Goal: Information Seeking & Learning: Get advice/opinions

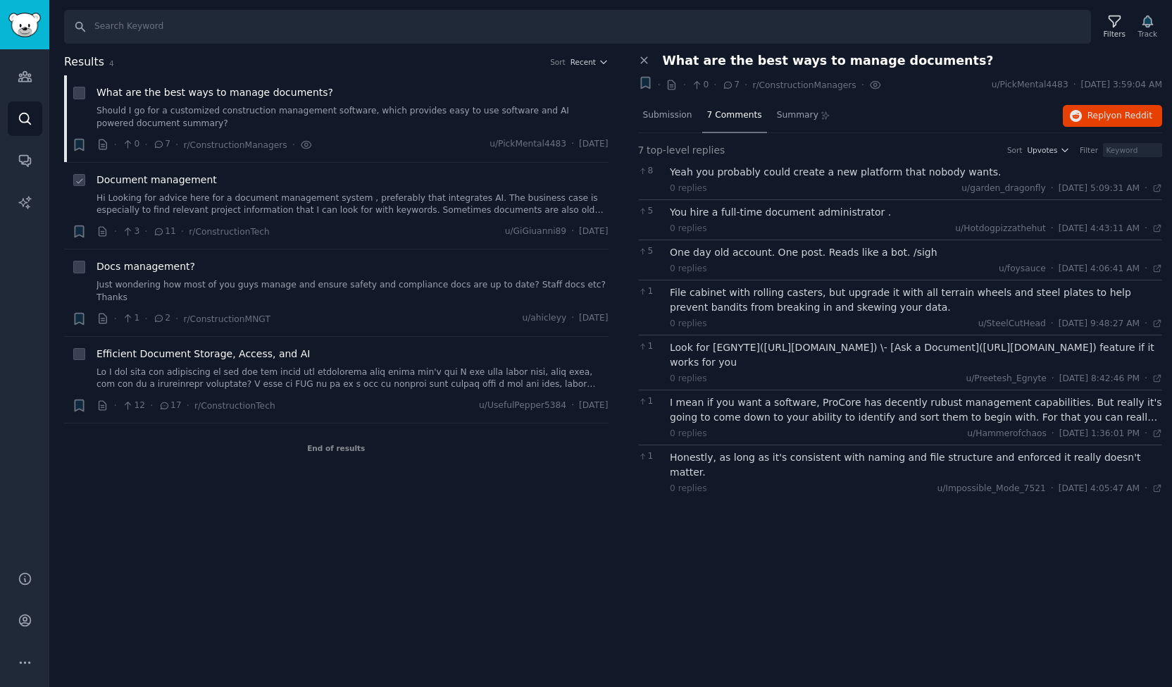
click at [362, 195] on link "Hi Looking for advice here for a document management system , preferably that i…" at bounding box center [352, 204] width 512 height 25
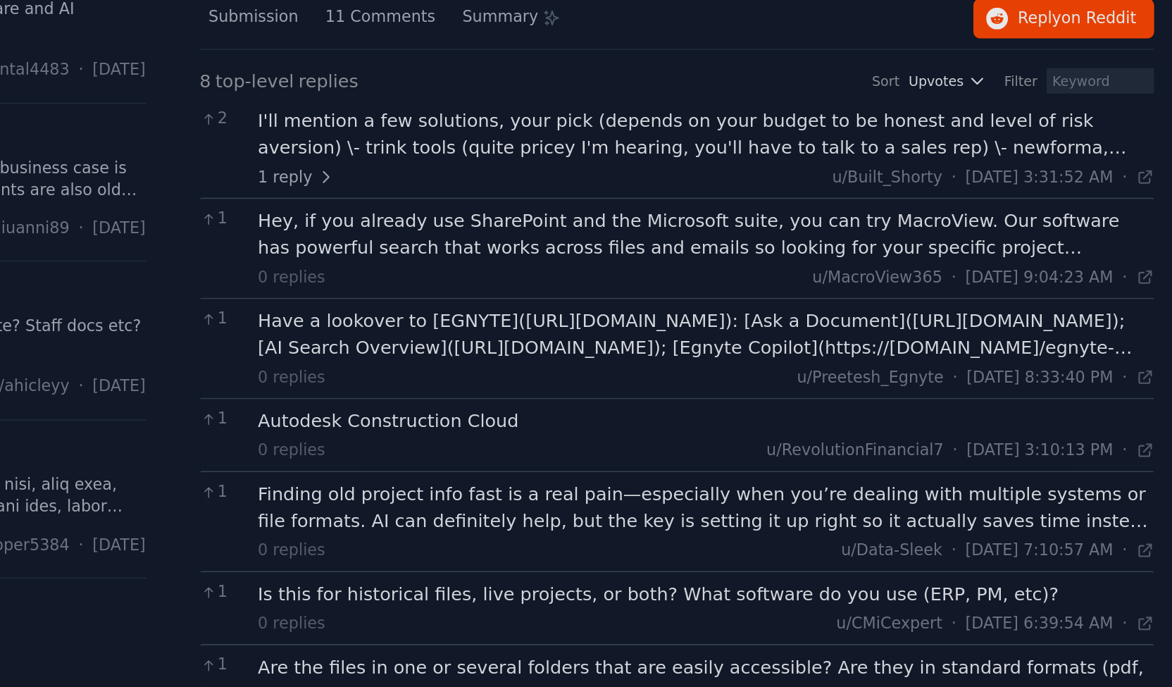
click at [908, 385] on div "Finding old project info fast is a real pain—especially when you’re dealing wit…" at bounding box center [916, 385] width 492 height 30
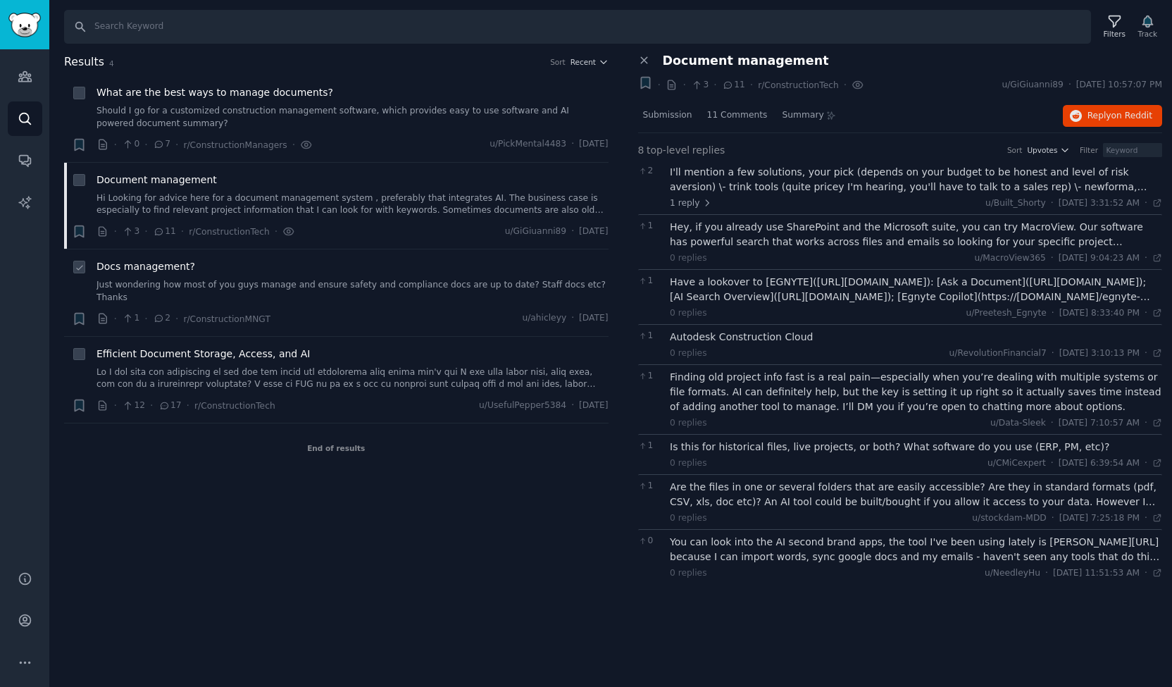
click at [375, 253] on li "+ Docs management? Just wondering how most of you guys manage and ensure safety…" at bounding box center [336, 292] width 544 height 87
click at [318, 267] on div "Docs management?" at bounding box center [352, 266] width 512 height 15
click at [161, 261] on span "Docs management?" at bounding box center [145, 266] width 99 height 15
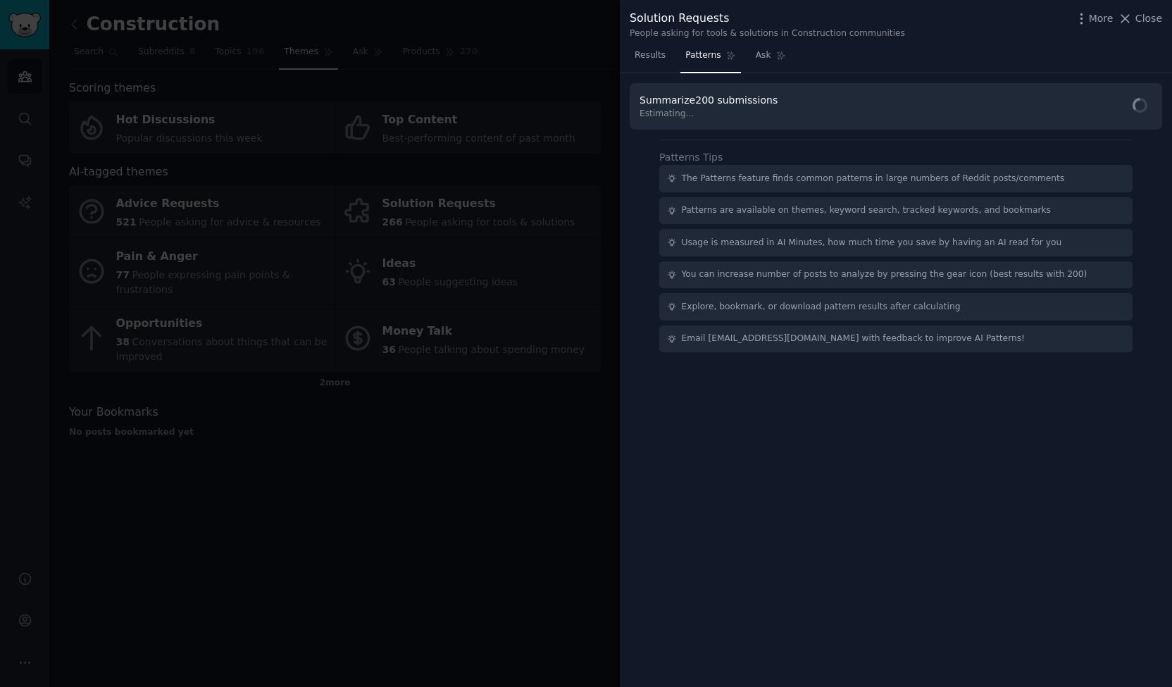
click at [479, 268] on div at bounding box center [586, 343] width 1172 height 687
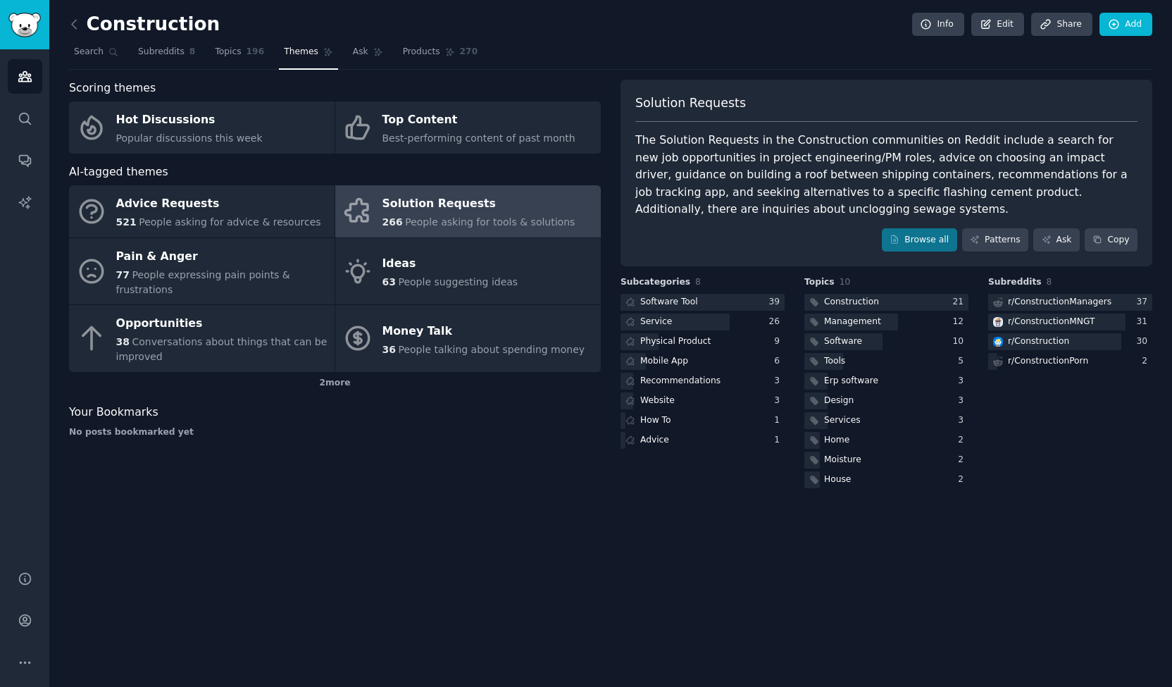
click at [492, 211] on div "Solution Requests" at bounding box center [478, 204] width 193 height 23
click at [716, 306] on div at bounding box center [702, 303] width 164 height 18
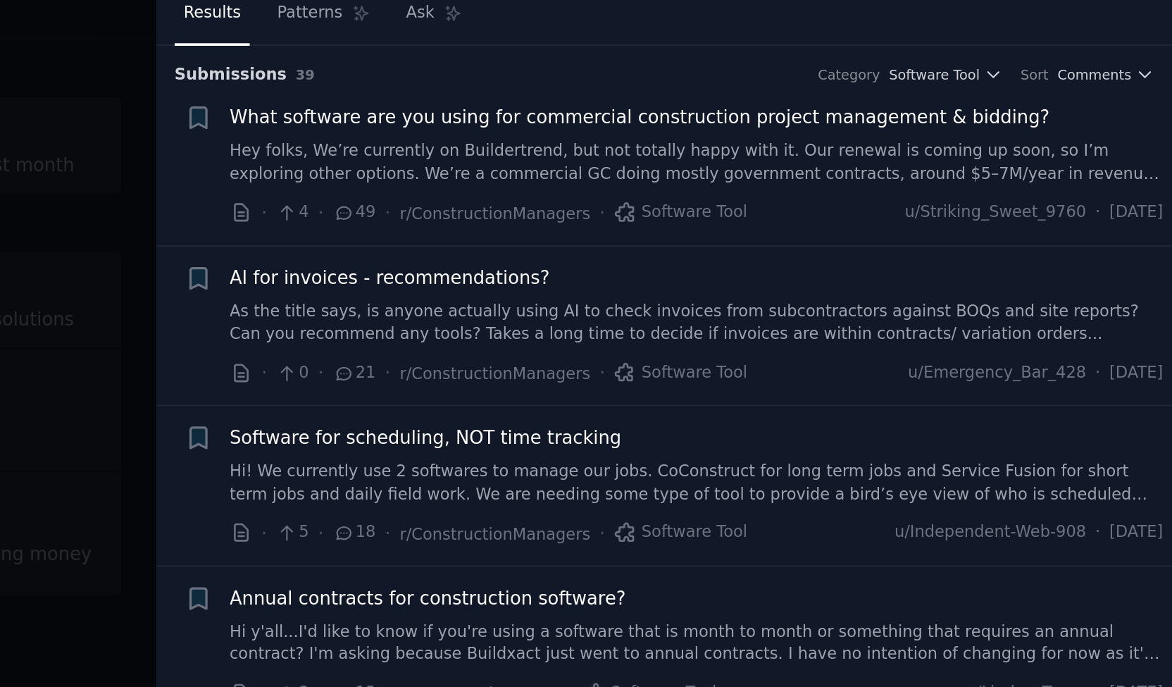
click at [984, 229] on link "As the title says, is anyone actually using AI to check invoices from subcontra…" at bounding box center [914, 224] width 508 height 25
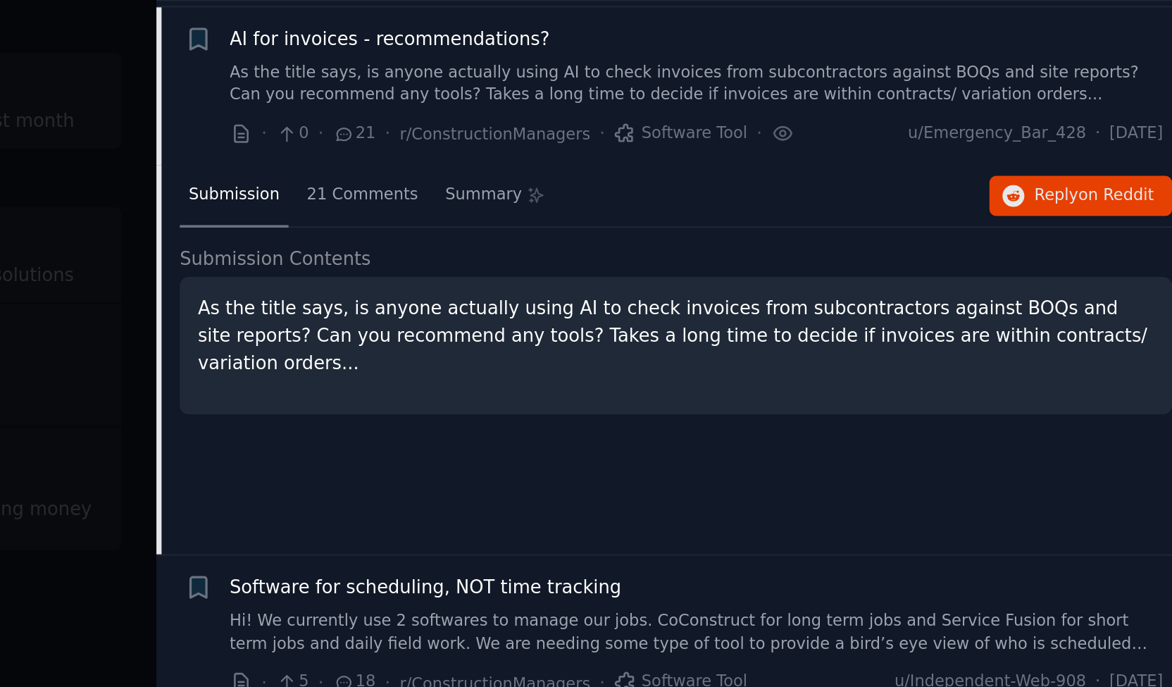
scroll to position [108, 0]
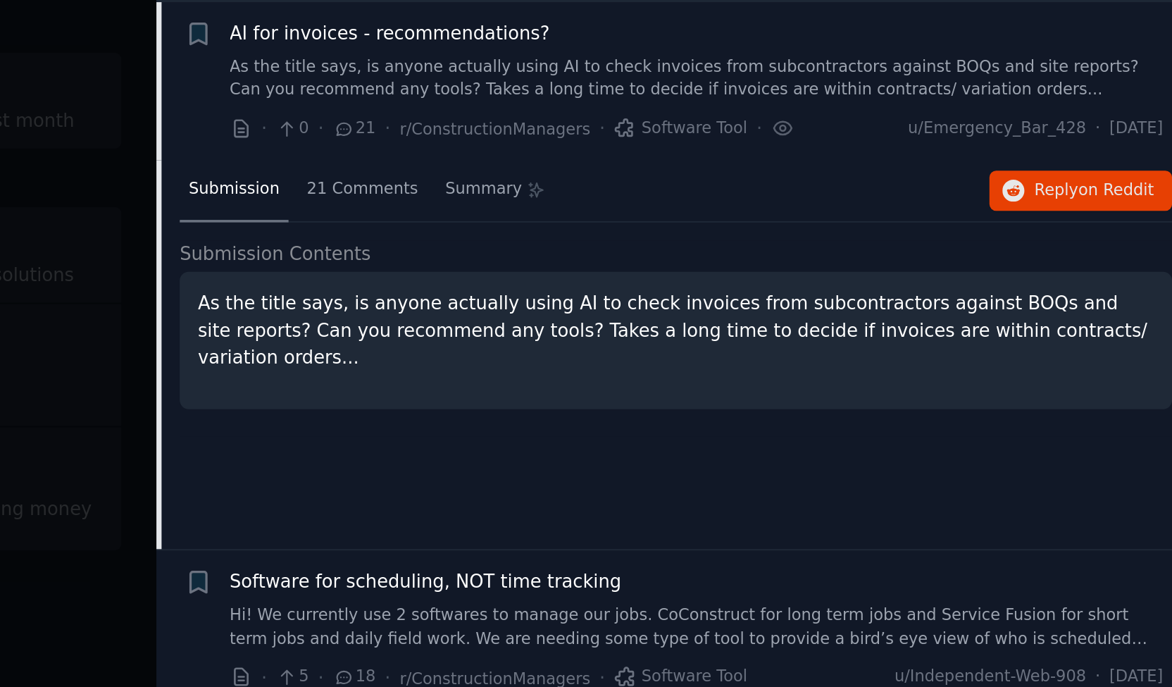
click at [984, 254] on p "As the title says, is anyone actually using AI to check invoices from subcontra…" at bounding box center [902, 252] width 520 height 44
click at [713, 189] on div "21 Comments" at bounding box center [731, 177] width 70 height 34
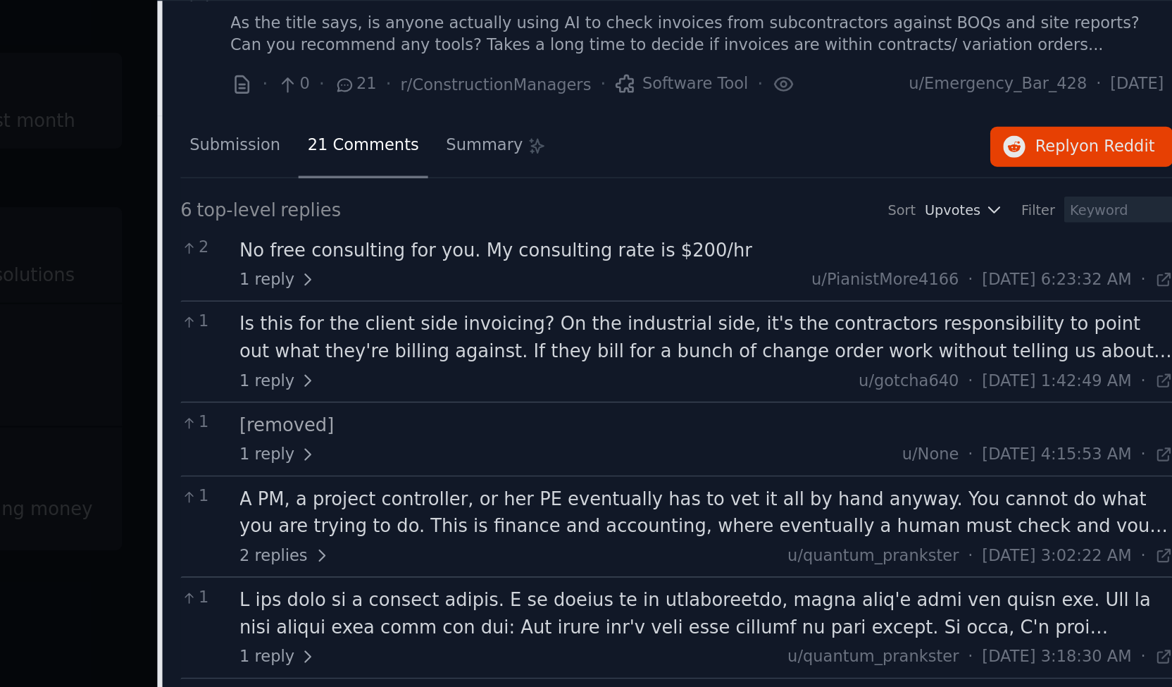
scroll to position [132, 0]
click at [696, 227] on icon at bounding box center [701, 225] width 10 height 10
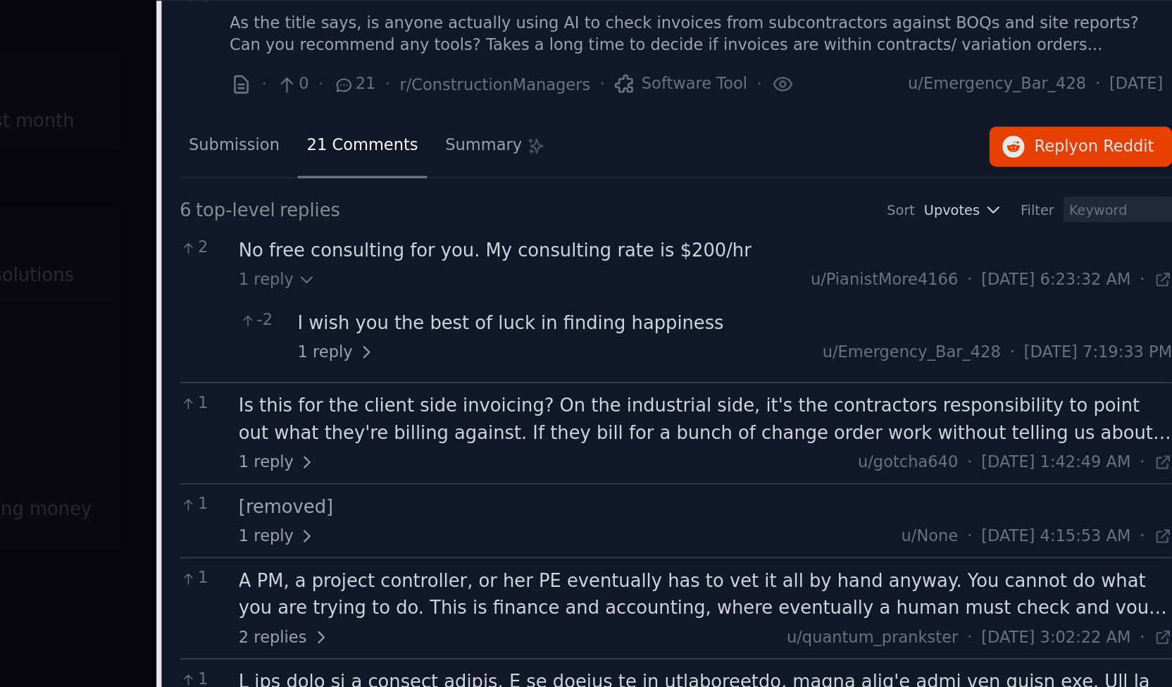
scroll to position [137, 0]
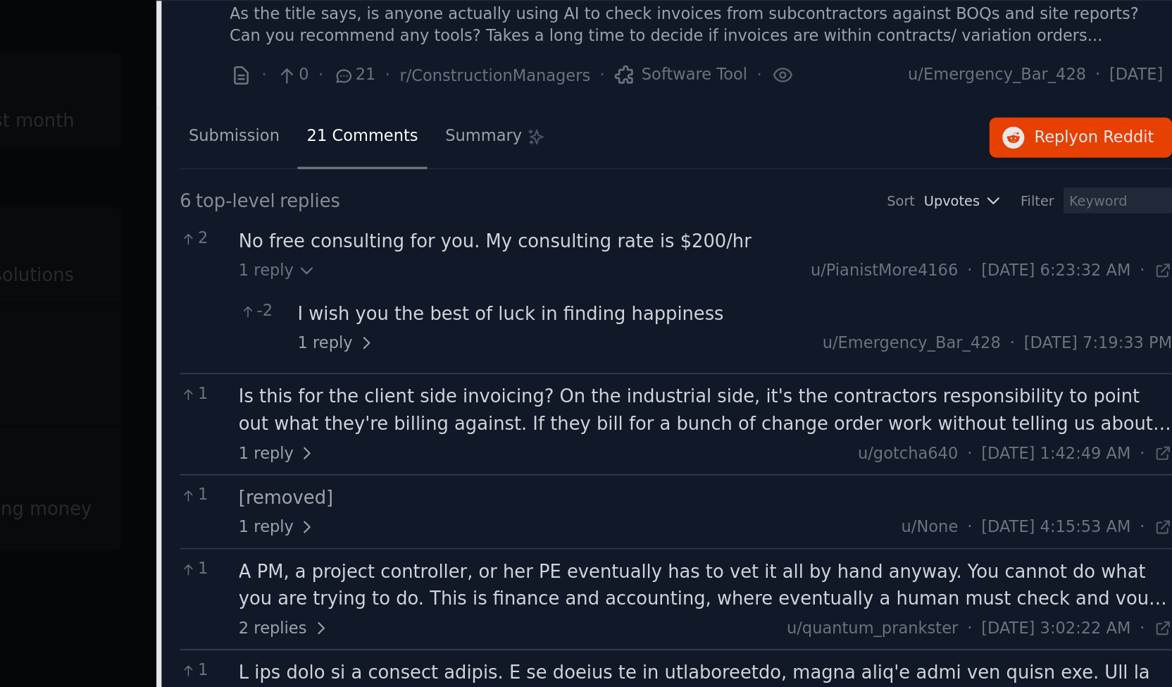
click at [770, 308] on div "Is this for the client side invoicing? On the industrial side, it's the contrac…" at bounding box center [919, 296] width 508 height 30
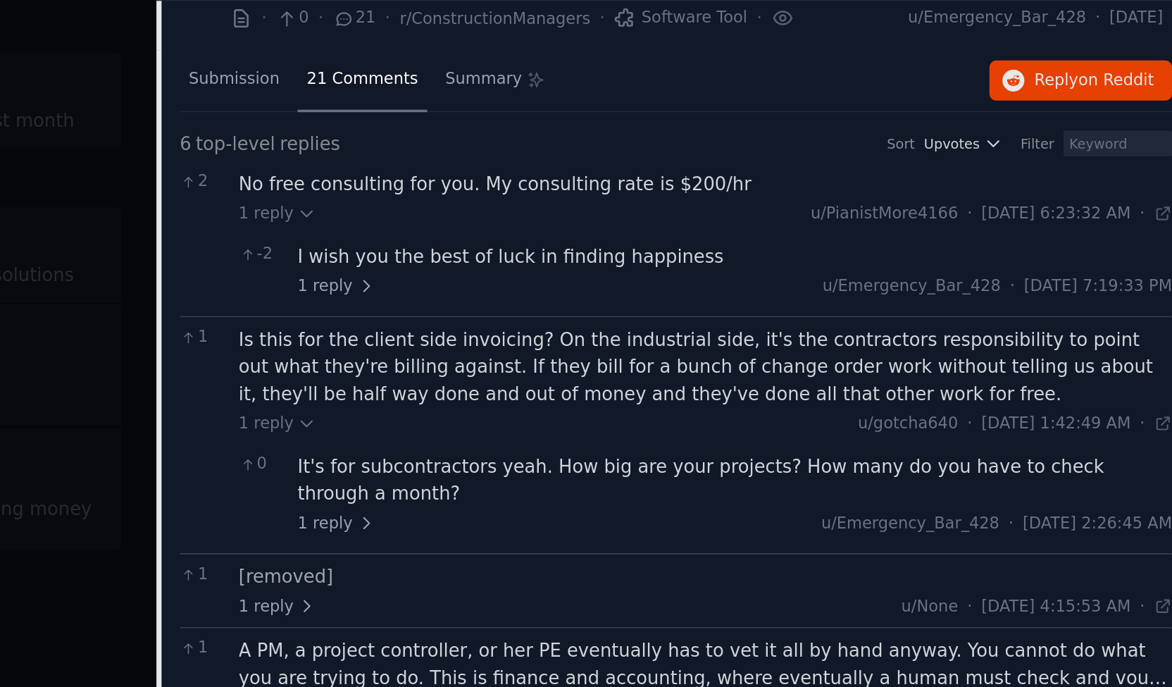
scroll to position [185, 0]
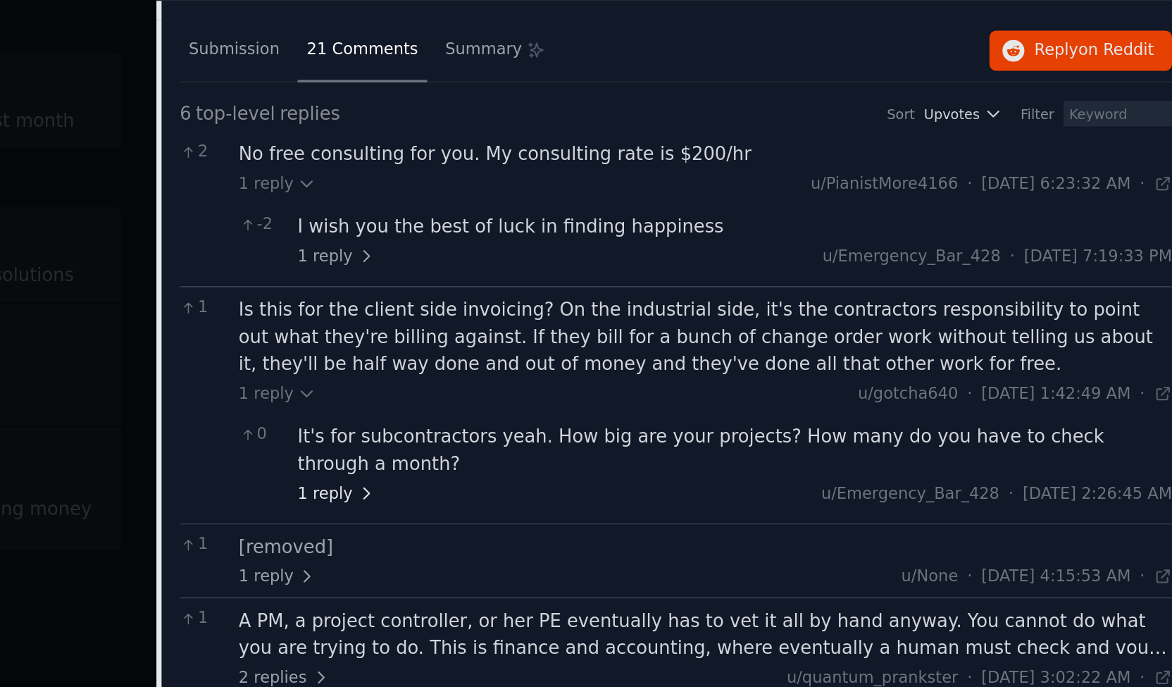
click at [723, 335] on span "1 reply" at bounding box center [717, 341] width 42 height 13
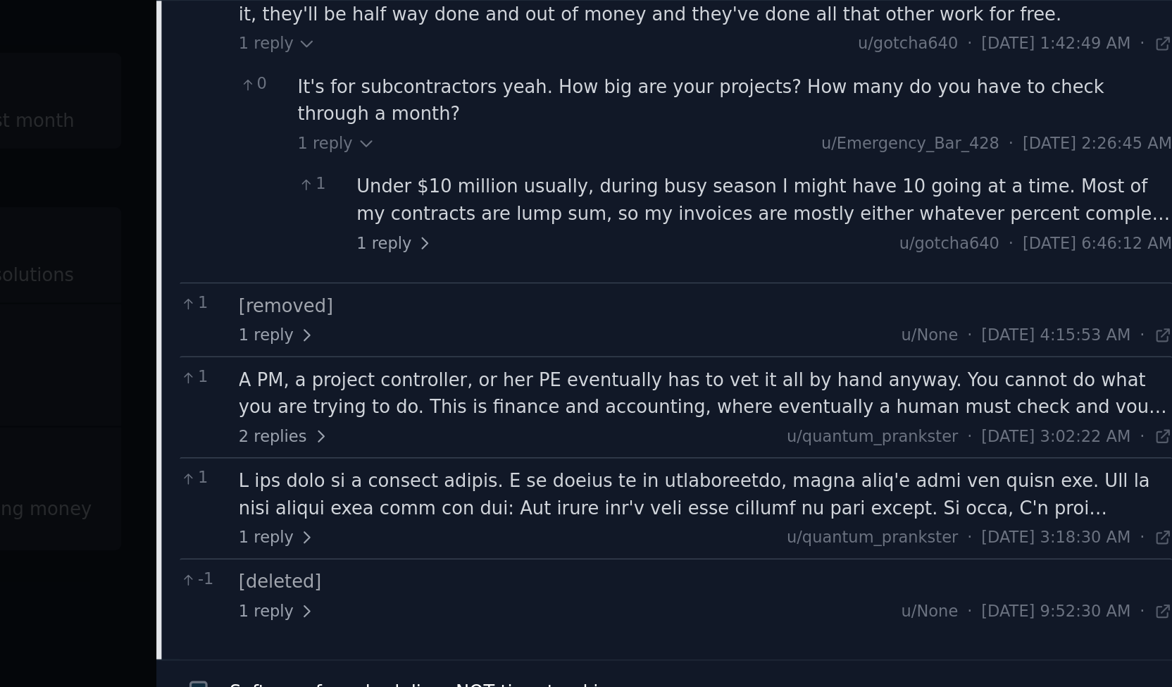
scroll to position [0, 0]
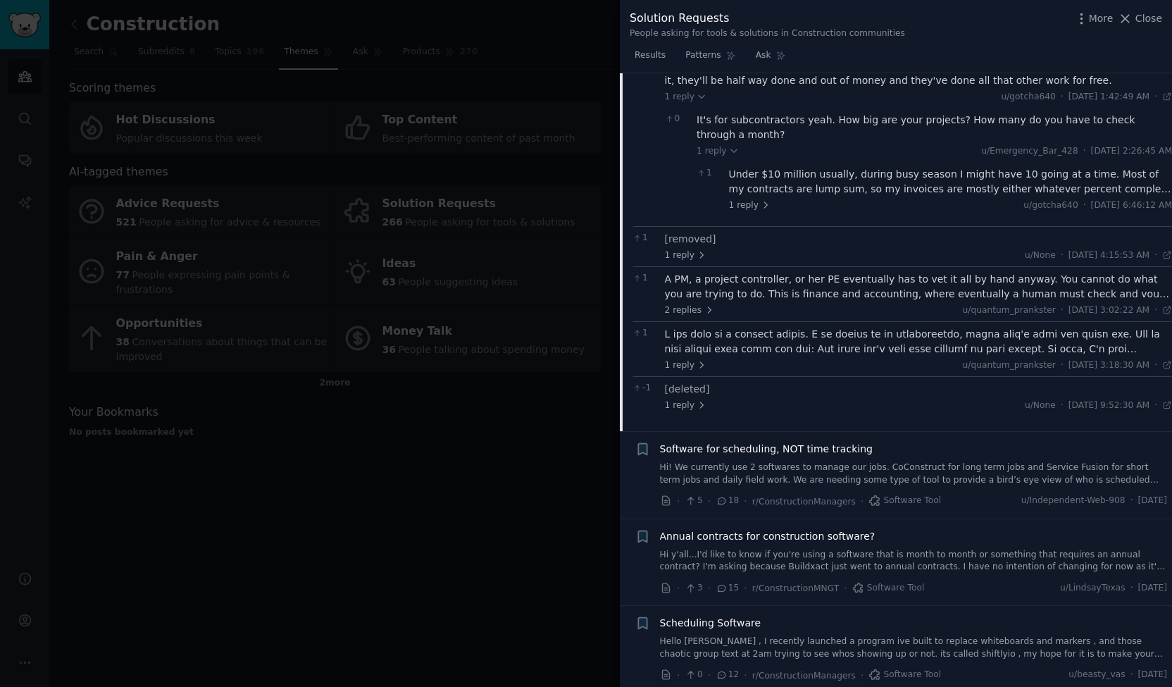
click at [842, 442] on span "Software for scheduling, NOT time tracking" at bounding box center [766, 449] width 213 height 15
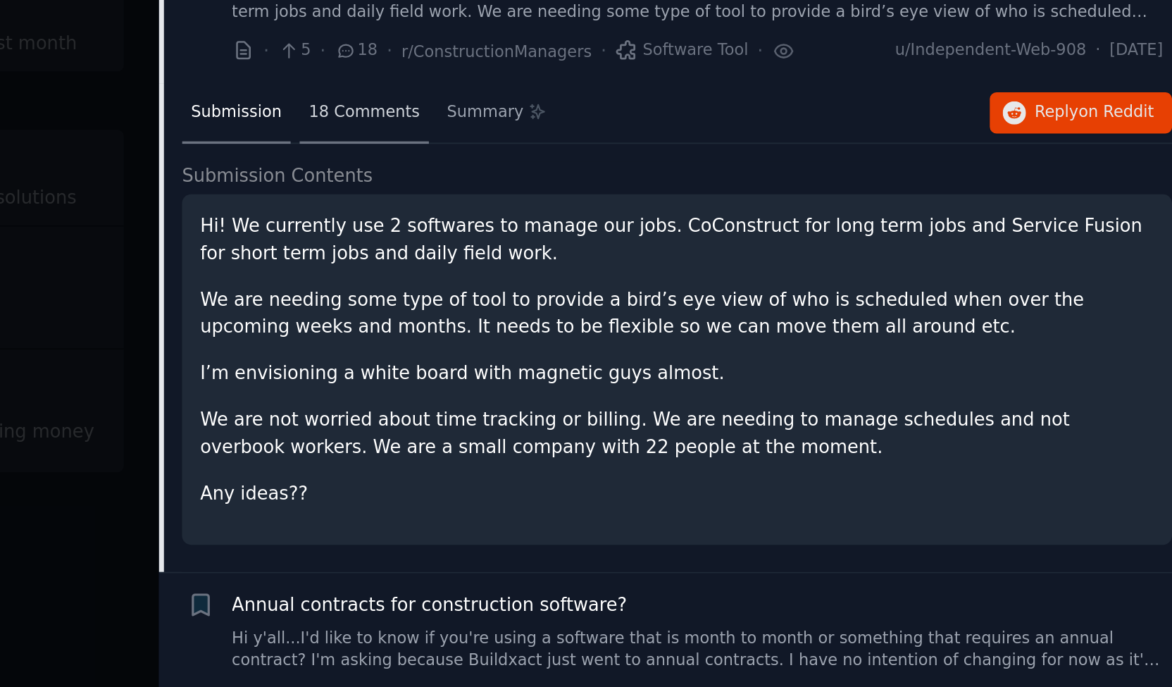
click at [728, 175] on span "18 Comments" at bounding box center [731, 176] width 61 height 13
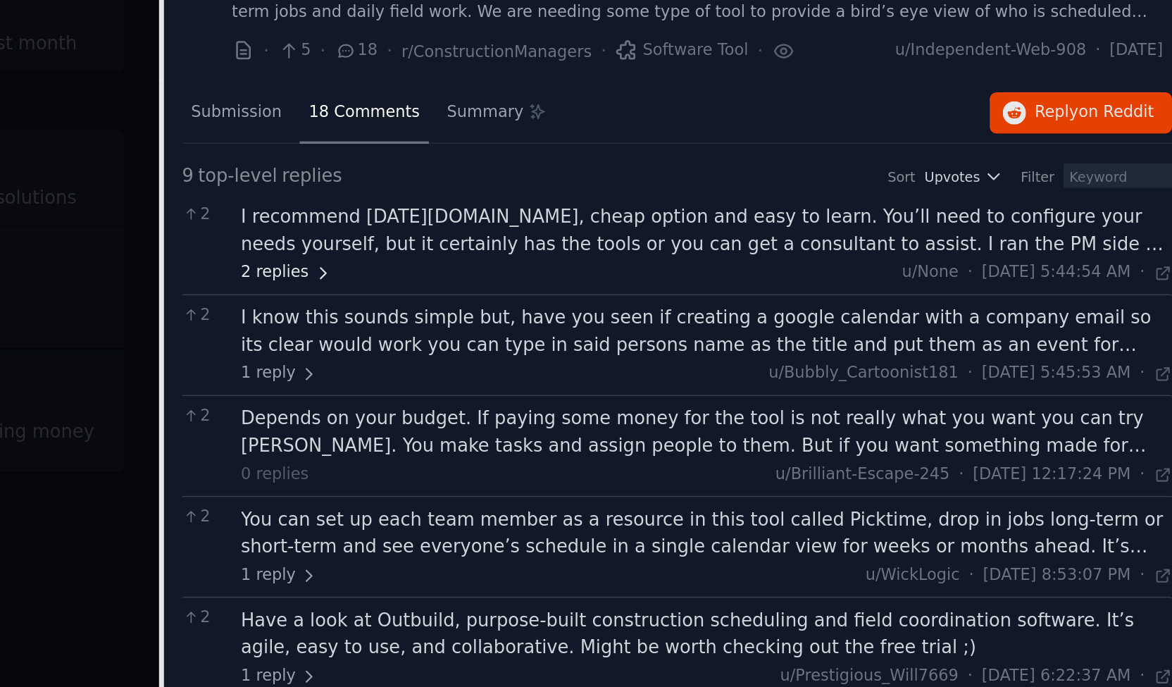
click at [695, 265] on span "2 replies" at bounding box center [689, 263] width 49 height 13
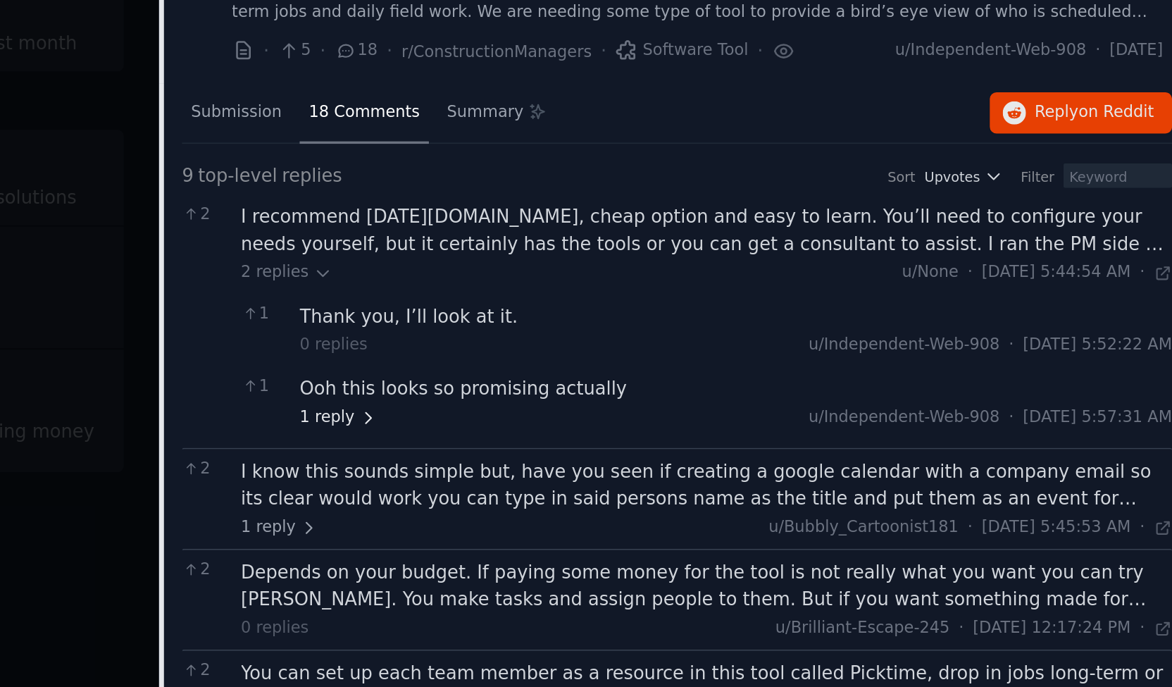
click at [729, 344] on icon at bounding box center [734, 342] width 10 height 10
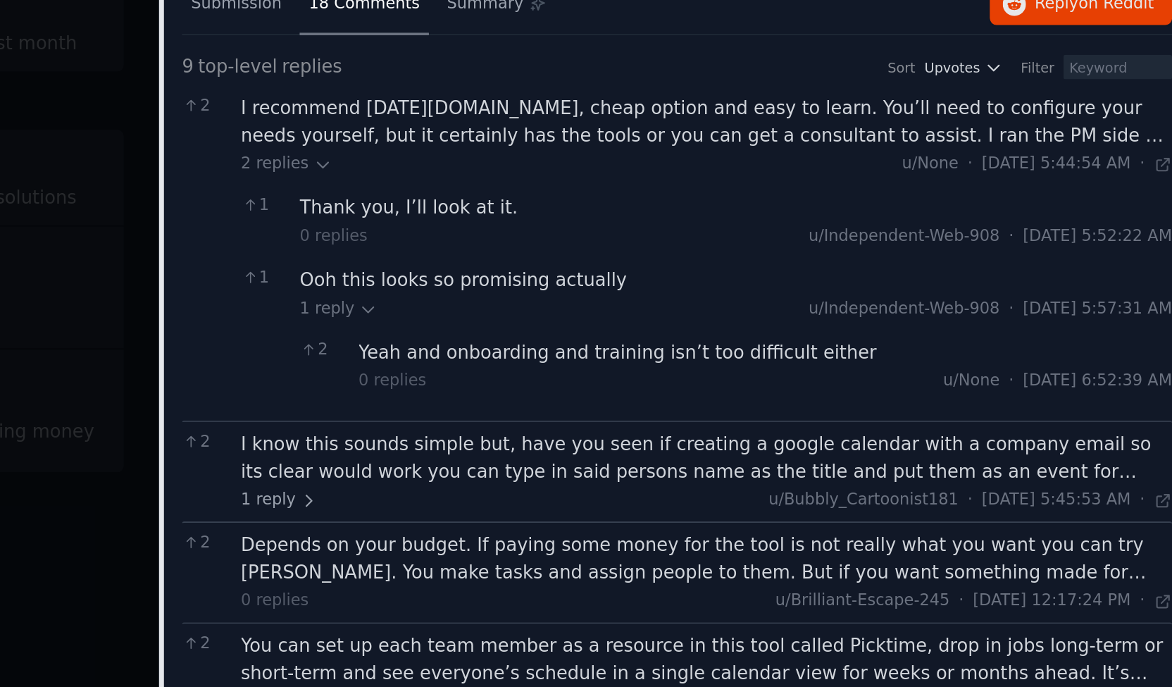
scroll to position [258, 0]
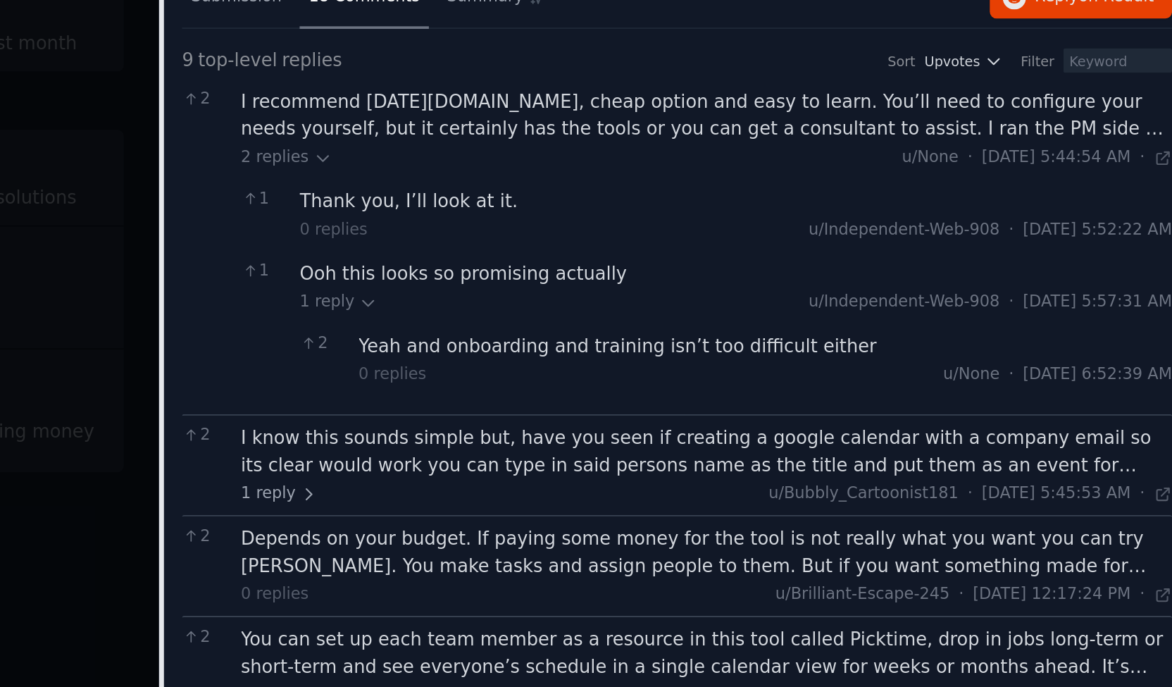
click at [809, 363] on div "I know this sounds simple but, have you seen if creating a google calendar with…" at bounding box center [919, 361] width 508 height 30
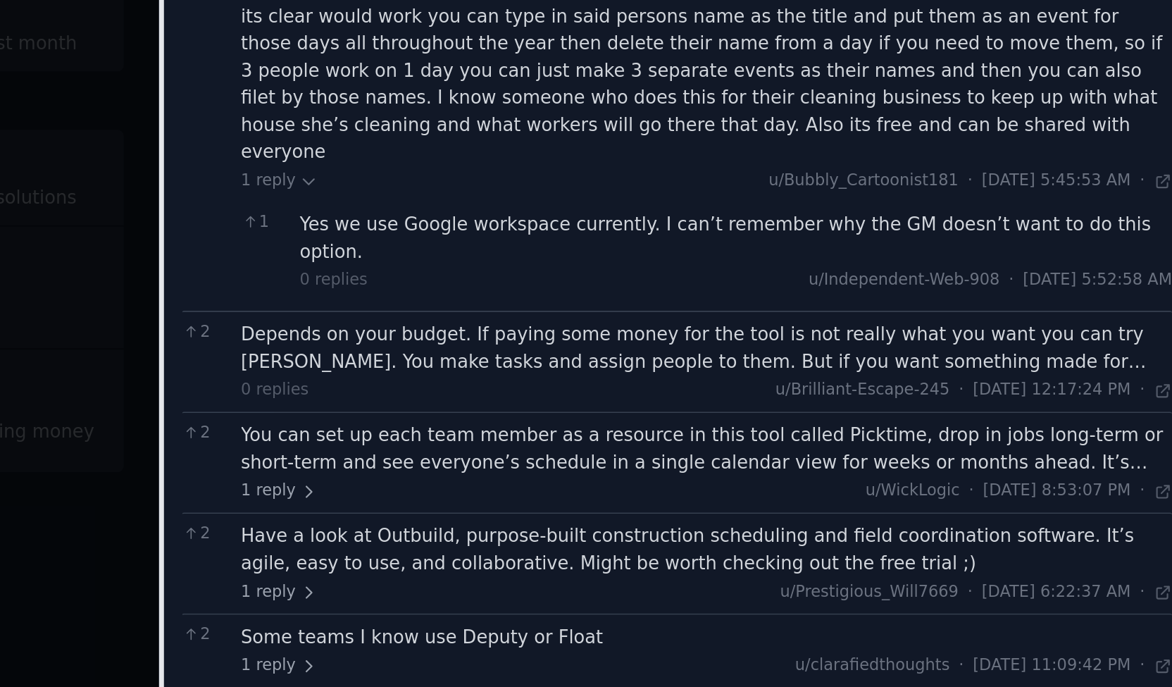
scroll to position [505, 0]
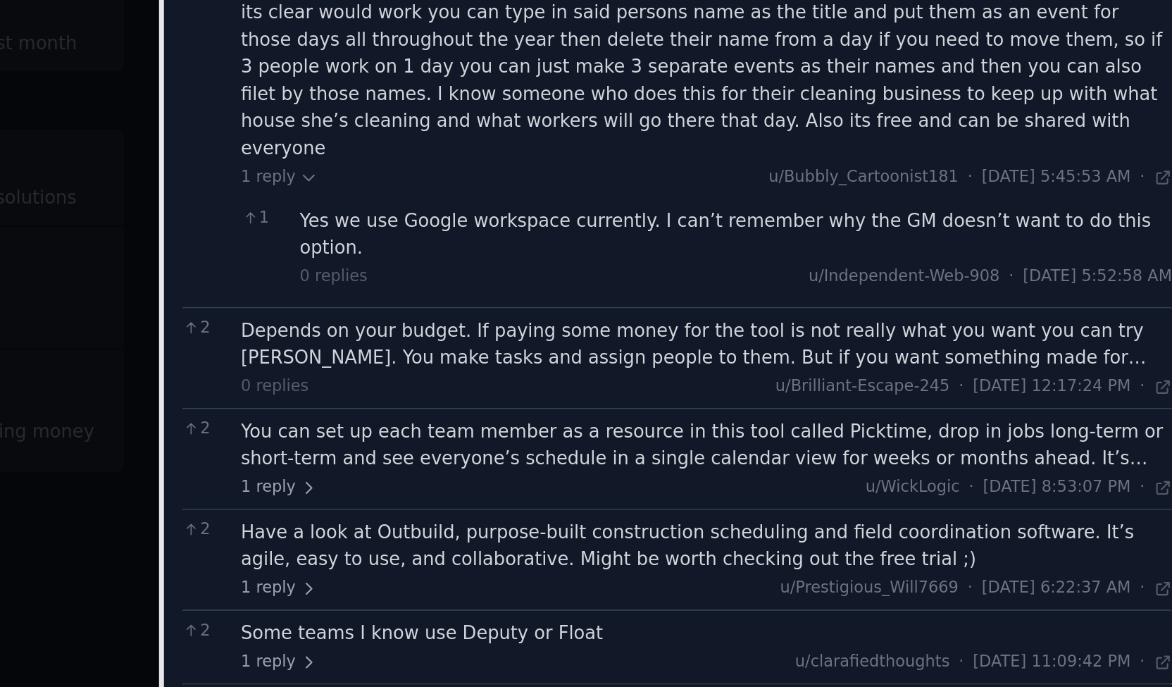
click at [810, 374] on div "1 reply u/WickLogic · [DATE] 8:53:07 PM Mon 8/11/2025 ·" at bounding box center [919, 380] width 508 height 13
click at [811, 342] on div "You can set up each team member as a resource in this tool called Picktime, dro…" at bounding box center [919, 357] width 508 height 30
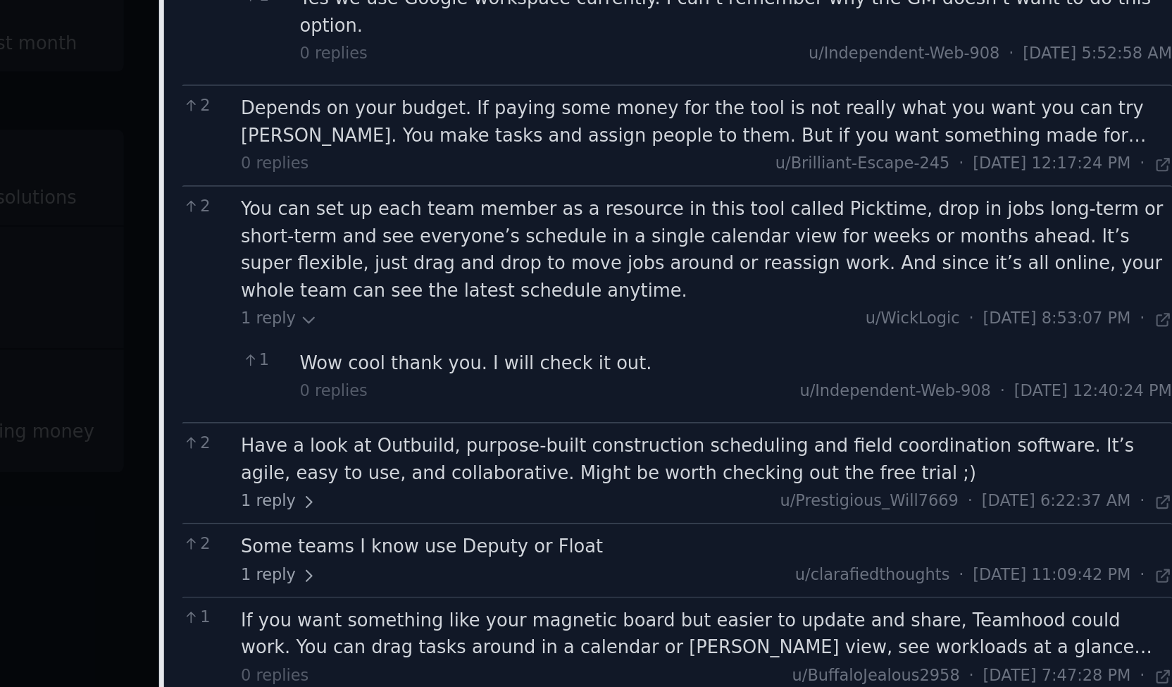
scroll to position [630, 0]
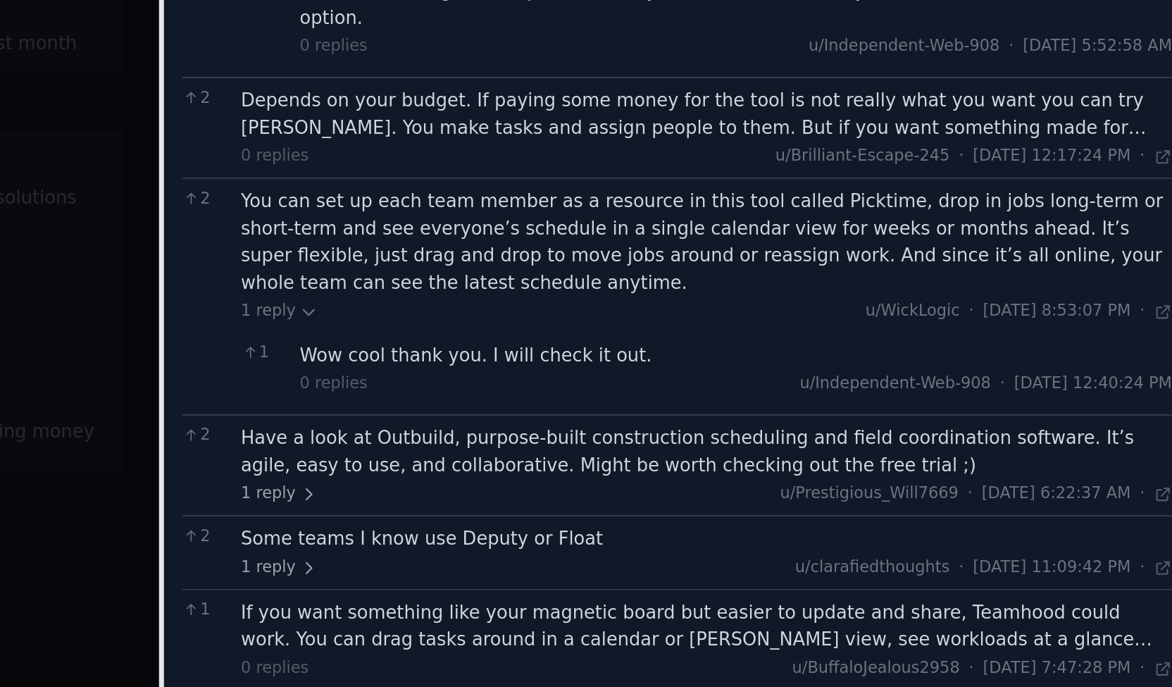
click at [856, 377] on div "1 reply u/Prestigious_Will7669 · [DATE] 6:22:37 AM Thu 8/28/2025 ·" at bounding box center [919, 383] width 508 height 13
click at [843, 346] on div "Have a look at Outbuild, purpose-built construction scheduling and field coordi…" at bounding box center [919, 361] width 508 height 30
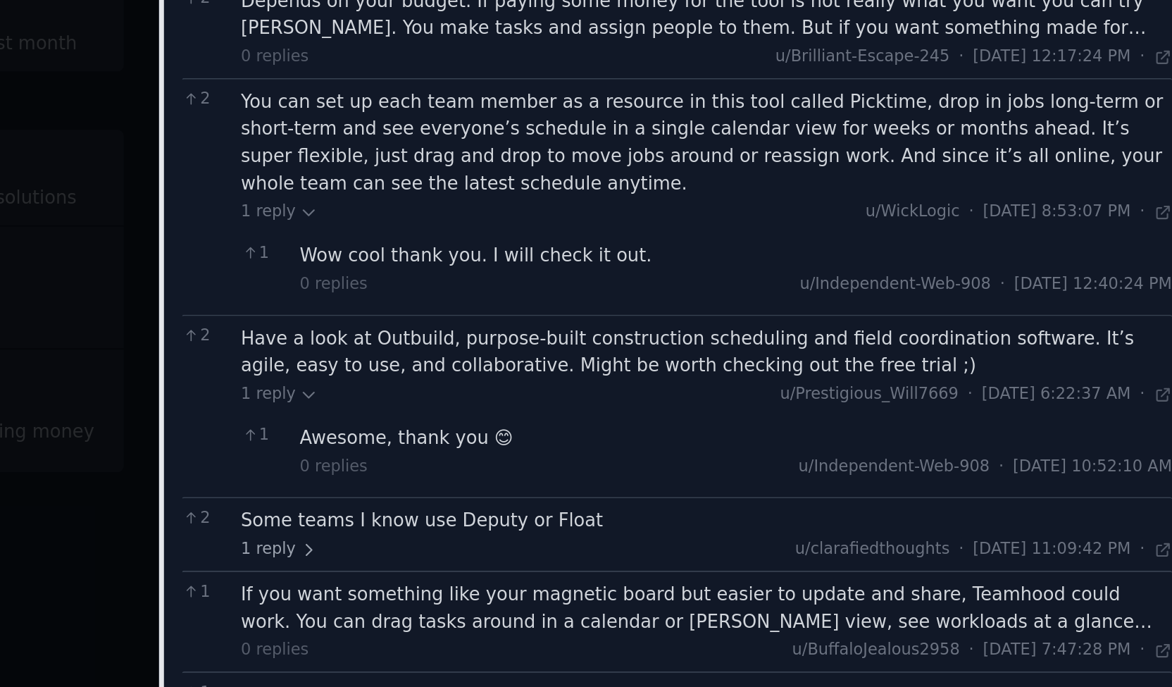
scroll to position [685, 0]
click at [819, 391] on div "Some teams I know use Deputy or Float" at bounding box center [919, 398] width 508 height 15
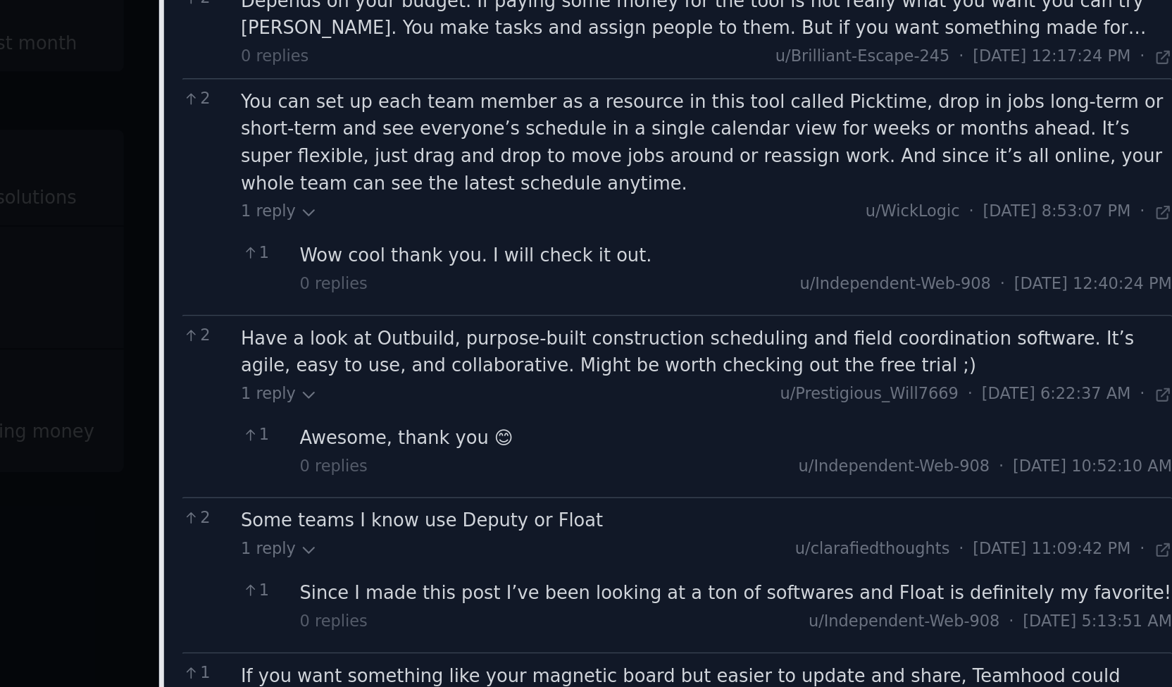
click at [817, 391] on div "Some teams I know use Deputy or Float" at bounding box center [919, 398] width 508 height 15
drag, startPoint x: 838, startPoint y: 366, endPoint x: 817, endPoint y: 368, distance: 21.2
click at [817, 391] on div "Some teams I know use Deputy or Float" at bounding box center [919, 398] width 508 height 15
copy div "Float"
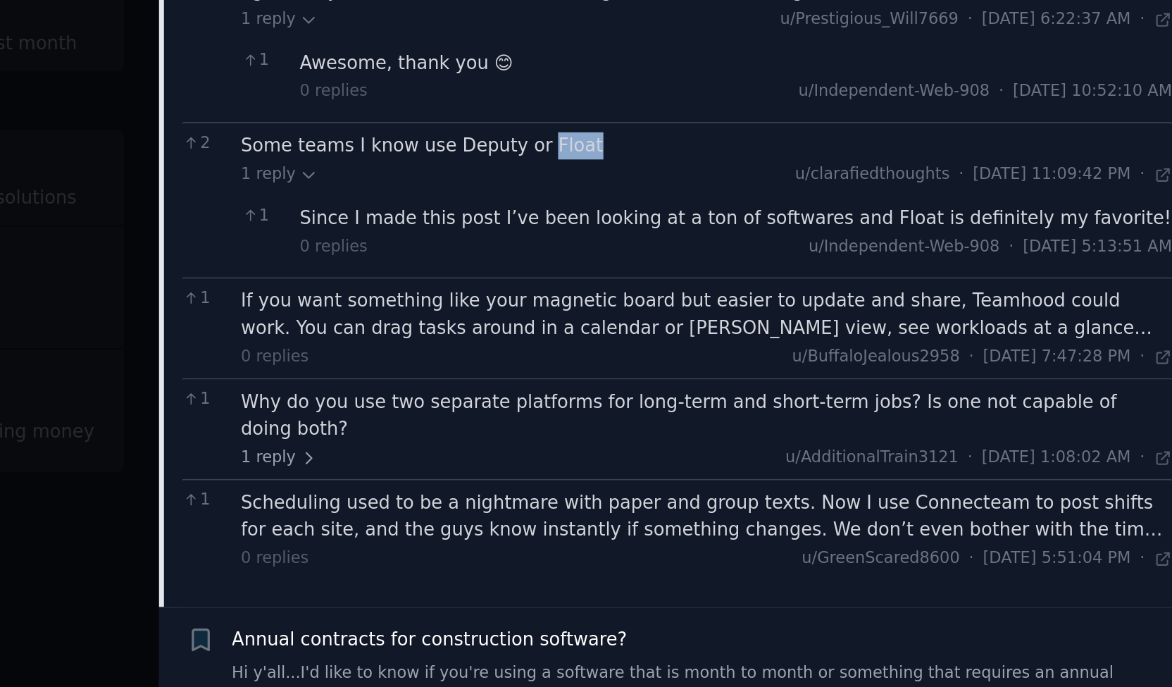
scroll to position [894, 0]
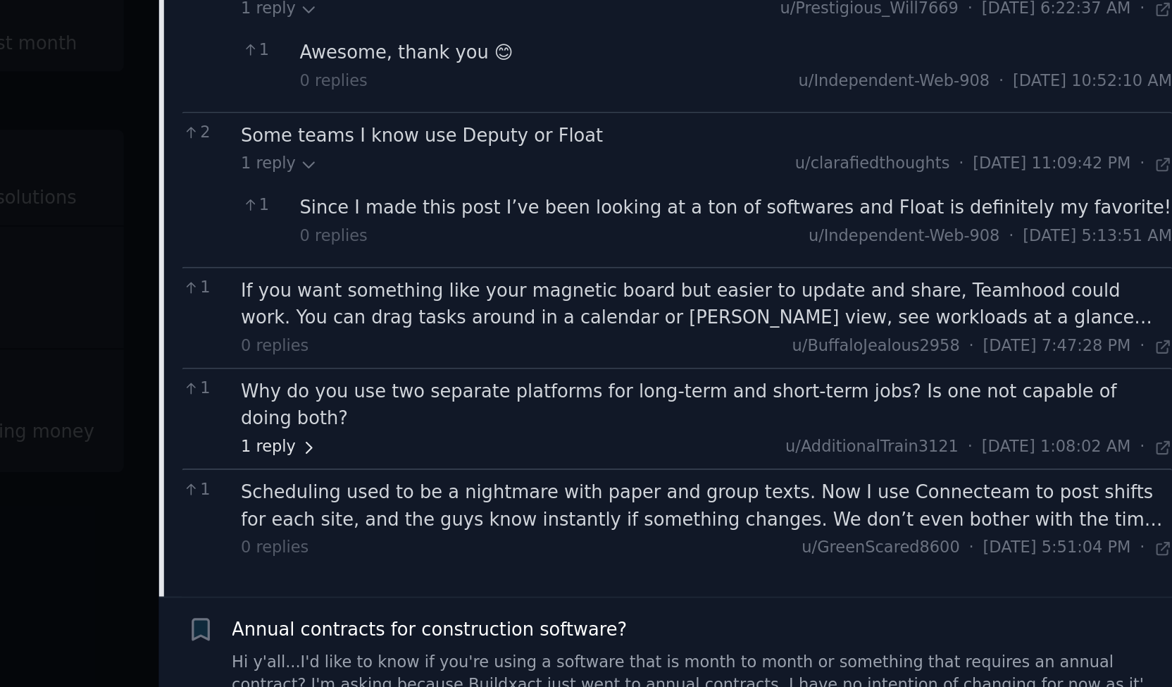
click at [696, 354] on icon at bounding box center [701, 359] width 10 height 10
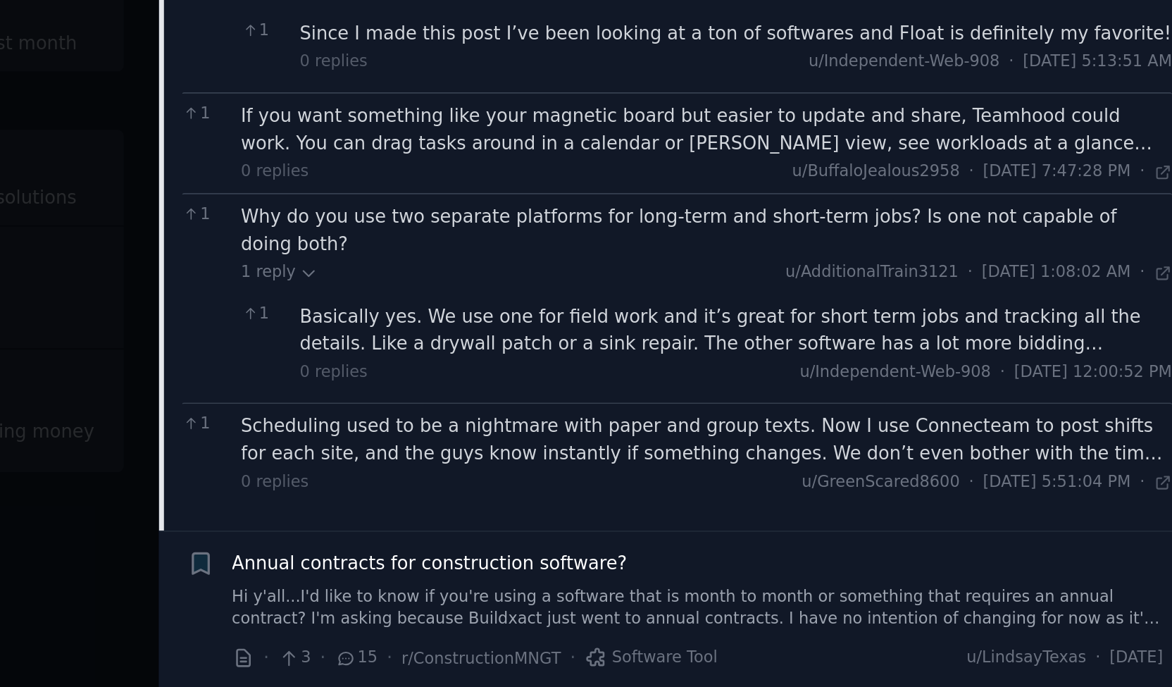
scroll to position [0, 0]
click at [851, 280] on div "Basically yes. We use one for field work and it’s great for short term jobs and…" at bounding box center [933, 295] width 475 height 30
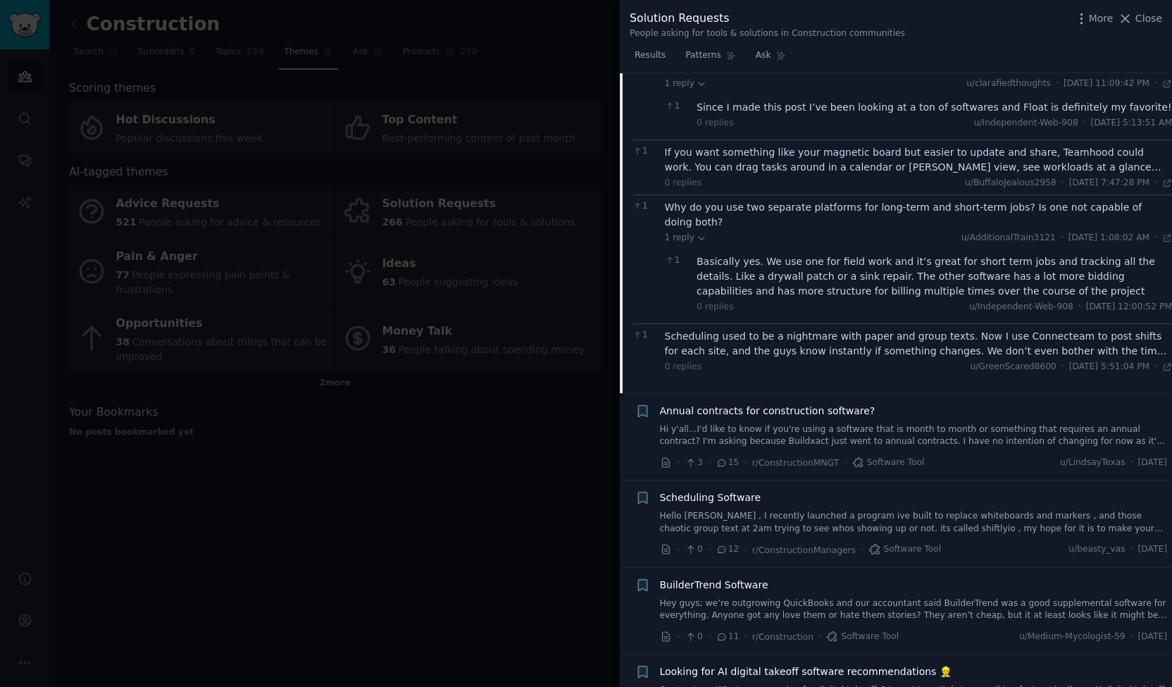
scroll to position [1016, 0]
click at [834, 403] on span "Annual contracts for construction software?" at bounding box center [767, 410] width 215 height 15
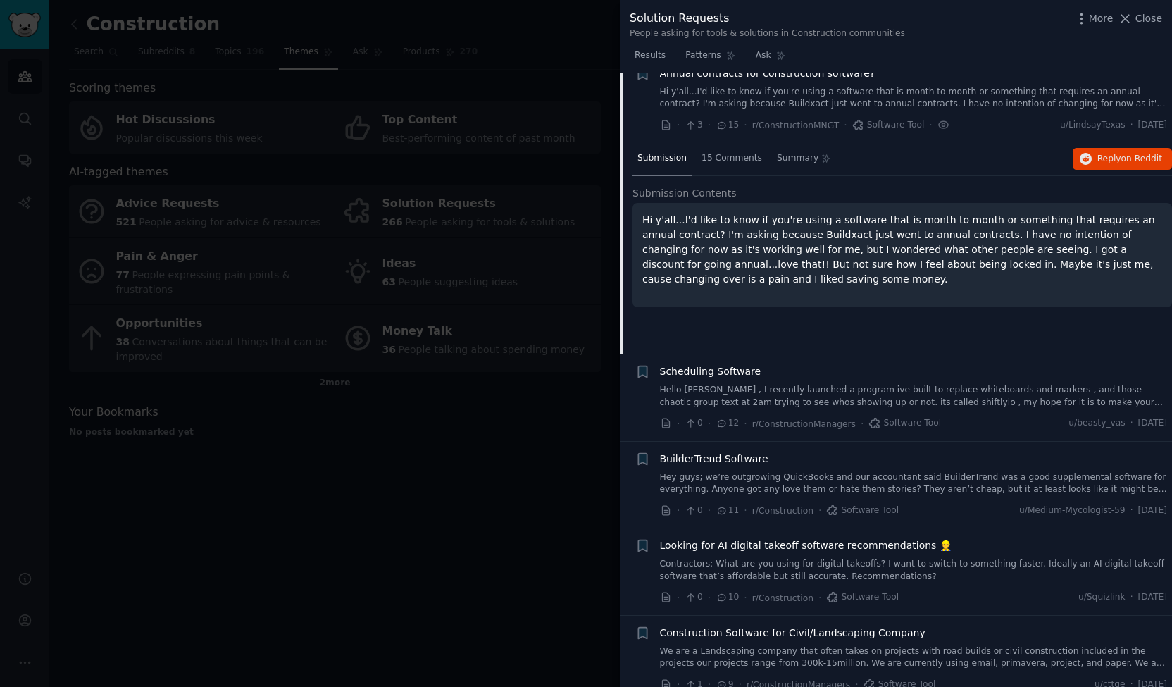
scroll to position [282, 0]
